Goal: Task Accomplishment & Management: Manage account settings

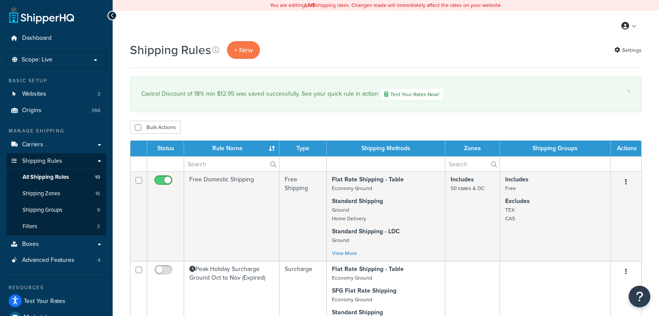
select select "100"
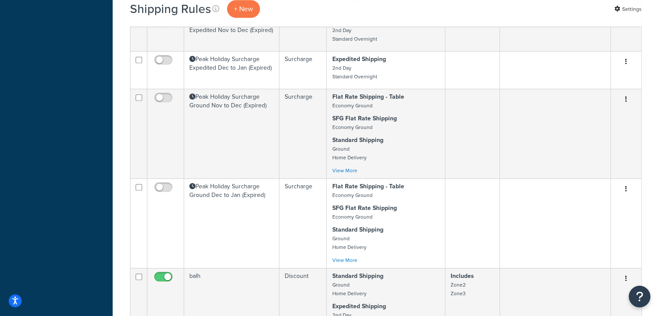
scroll to position [474, 0]
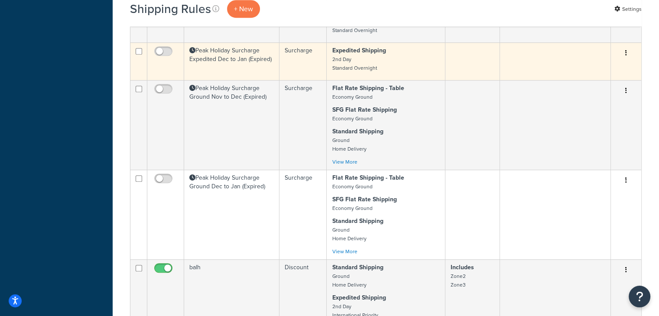
click at [533, 65] on td at bounding box center [555, 61] width 111 height 38
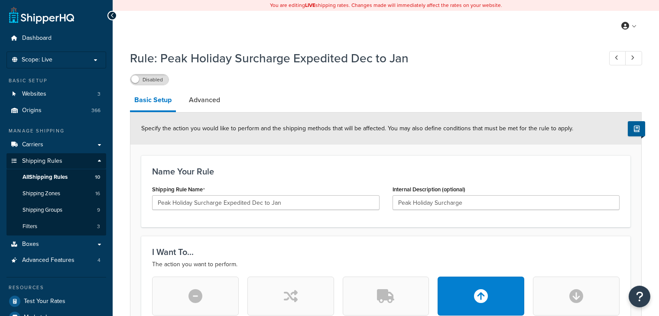
select select "CART"
click at [210, 101] on link "Advanced" at bounding box center [205, 100] width 40 height 21
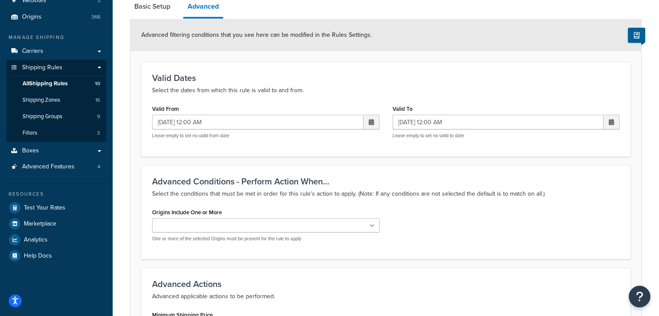
scroll to position [93, 0]
click at [91, 304] on div "Dashboard Scope: Live Basic Setup Websites 3 Origins 366 Manage Shipping Carrie…" at bounding box center [56, 228] width 113 height 643
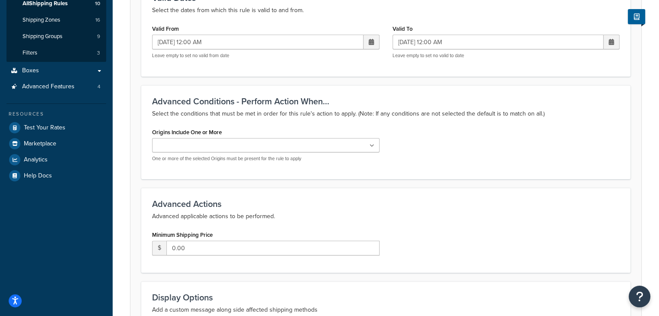
scroll to position [0, 0]
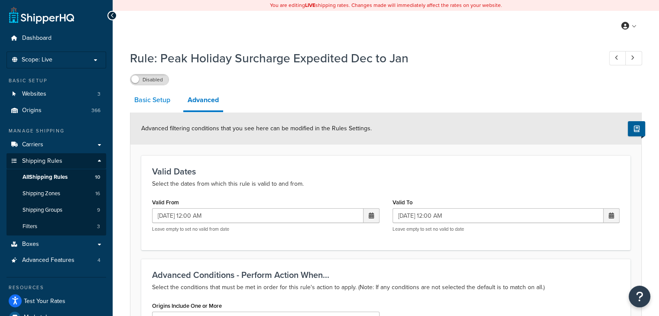
click at [146, 99] on link "Basic Setup" at bounding box center [152, 100] width 45 height 21
select select "CART"
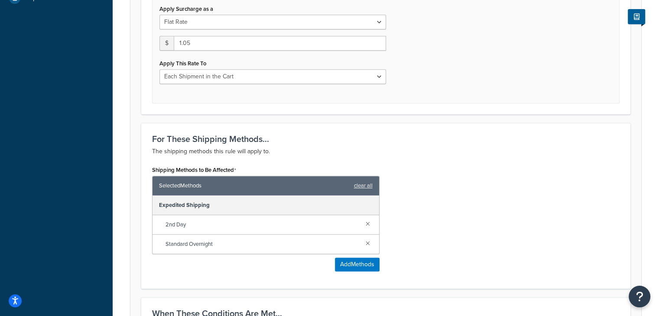
scroll to position [364, 0]
